Goal: Navigation & Orientation: Find specific page/section

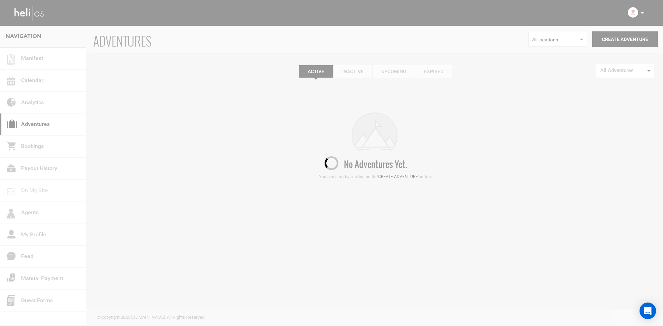
click at [641, 13] on div at bounding box center [331, 163] width 663 height 326
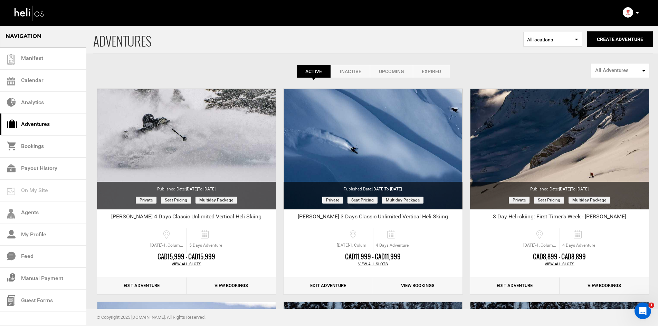
click at [641, 13] on div "Account Settings Change Password Logout" at bounding box center [631, 12] width 25 height 13
click at [642, 13] on div "Account Settings Change Password Logout" at bounding box center [631, 12] width 25 height 13
click at [633, 10] on div "Account Settings Change Password Logout" at bounding box center [631, 12] width 25 height 13
click at [636, 15] on p at bounding box center [637, 13] width 4 height 8
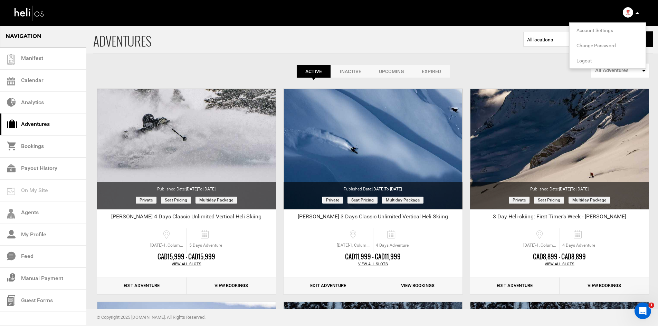
click at [601, 58] on li "Logout" at bounding box center [608, 60] width 76 height 15
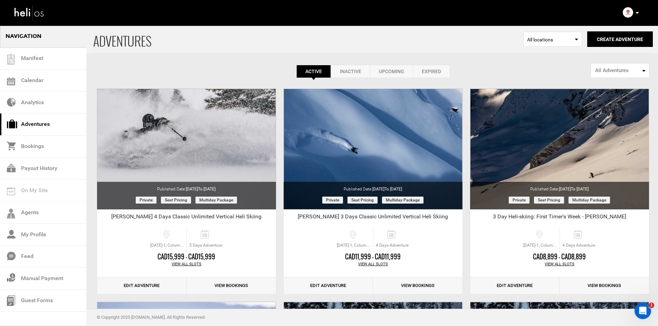
click at [639, 11] on p at bounding box center [637, 13] width 4 height 8
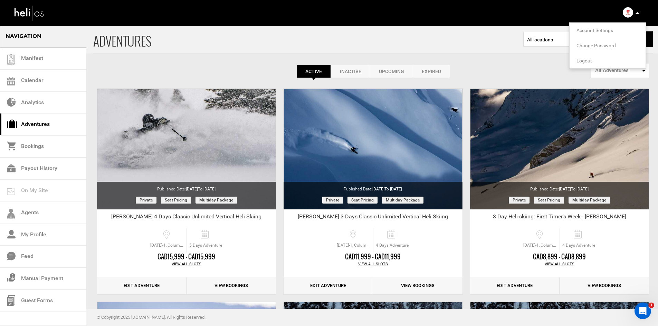
click at [588, 61] on span "Logout" at bounding box center [584, 61] width 16 height 6
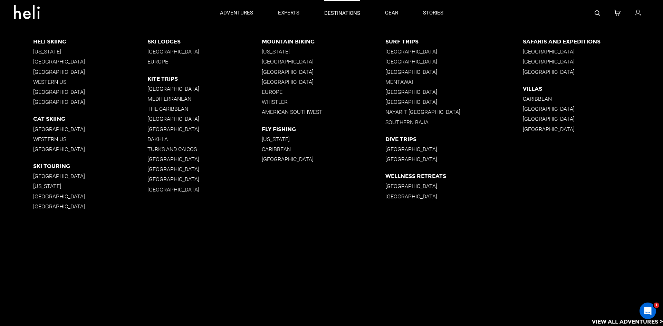
click at [328, 11] on p "destinations" at bounding box center [342, 13] width 36 height 7
click at [44, 176] on p "[GEOGRAPHIC_DATA]" at bounding box center [90, 176] width 114 height 7
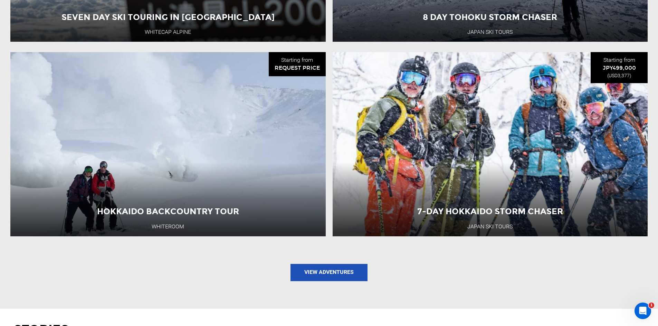
scroll to position [794, 0]
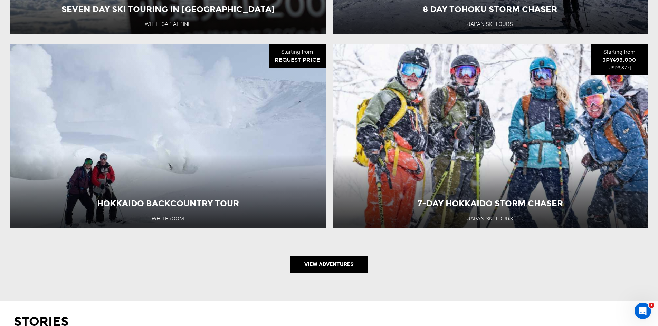
click at [343, 265] on link "View Adventures" at bounding box center [328, 264] width 77 height 17
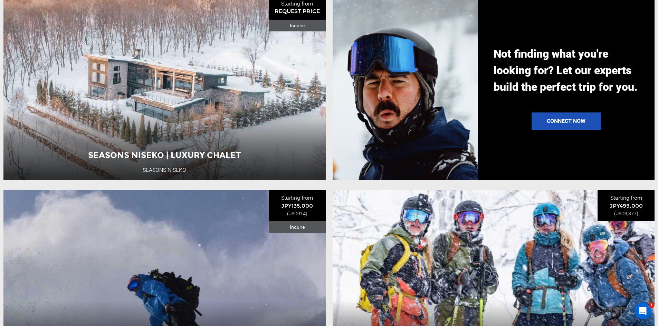
scroll to position [705, 0]
